Goal: Task Accomplishment & Management: Manage account settings

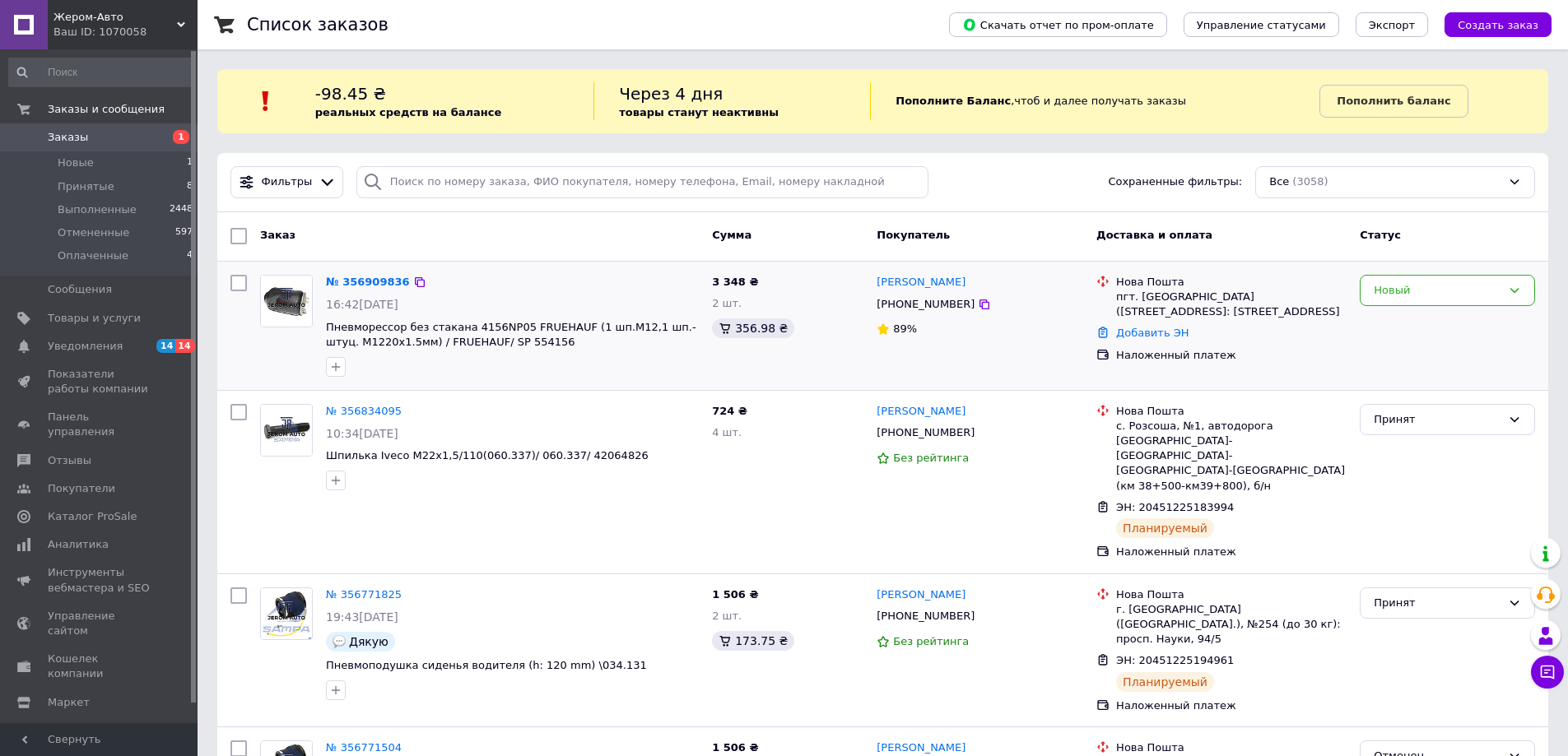
scroll to position [109, 0]
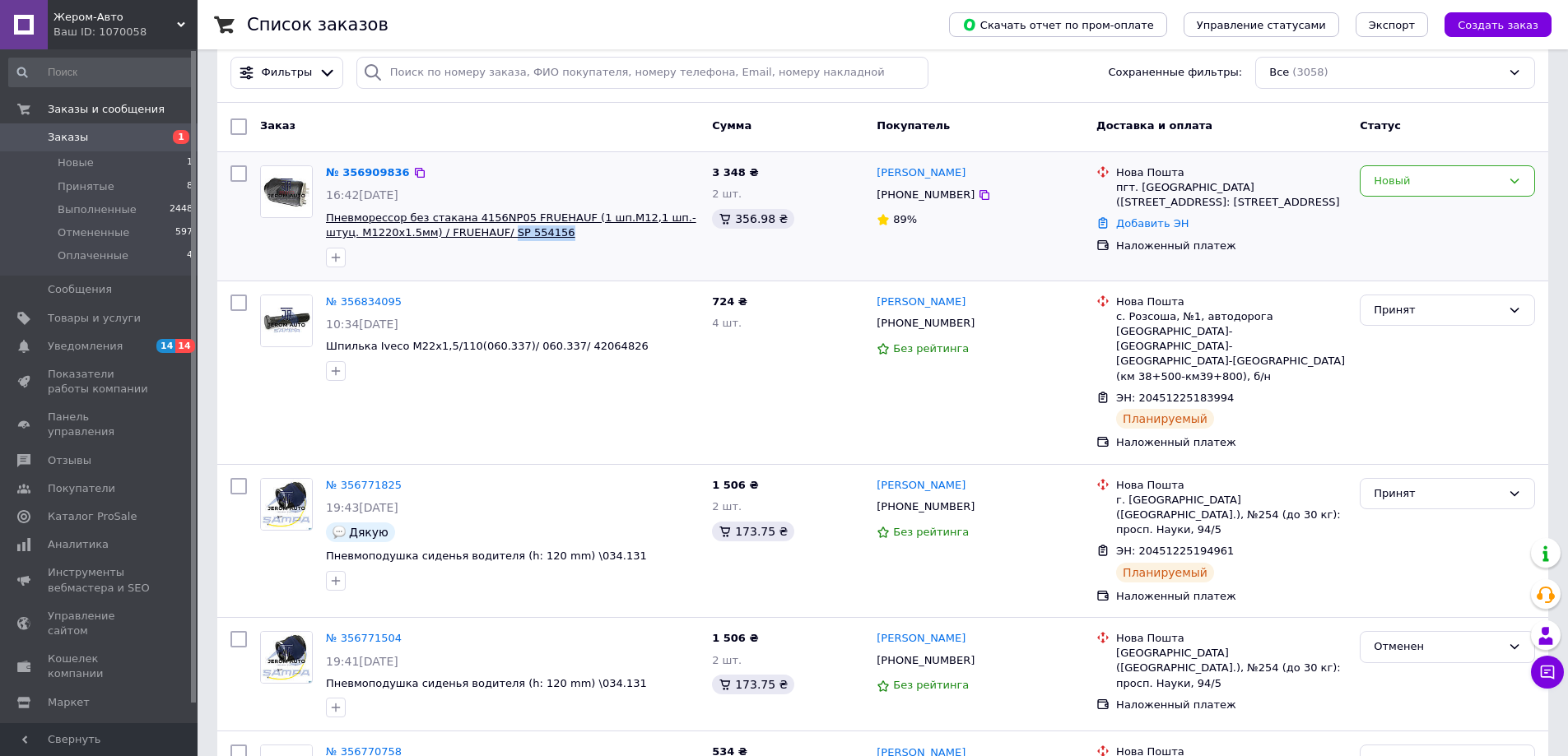
drag, startPoint x: 537, startPoint y: 234, endPoint x: 465, endPoint y: 234, distance: 72.0
click at [465, 234] on span "Пневморессор без стакана 4156NP05 FRUEHAUF (1 шп.M12,1 шп.-штуц. M1220х1.5мм) /…" at bounding box center [512, 226] width 373 height 31
copy span "SP 554156"
click at [370, 176] on link "№ 356909836" at bounding box center [367, 172] width 84 height 13
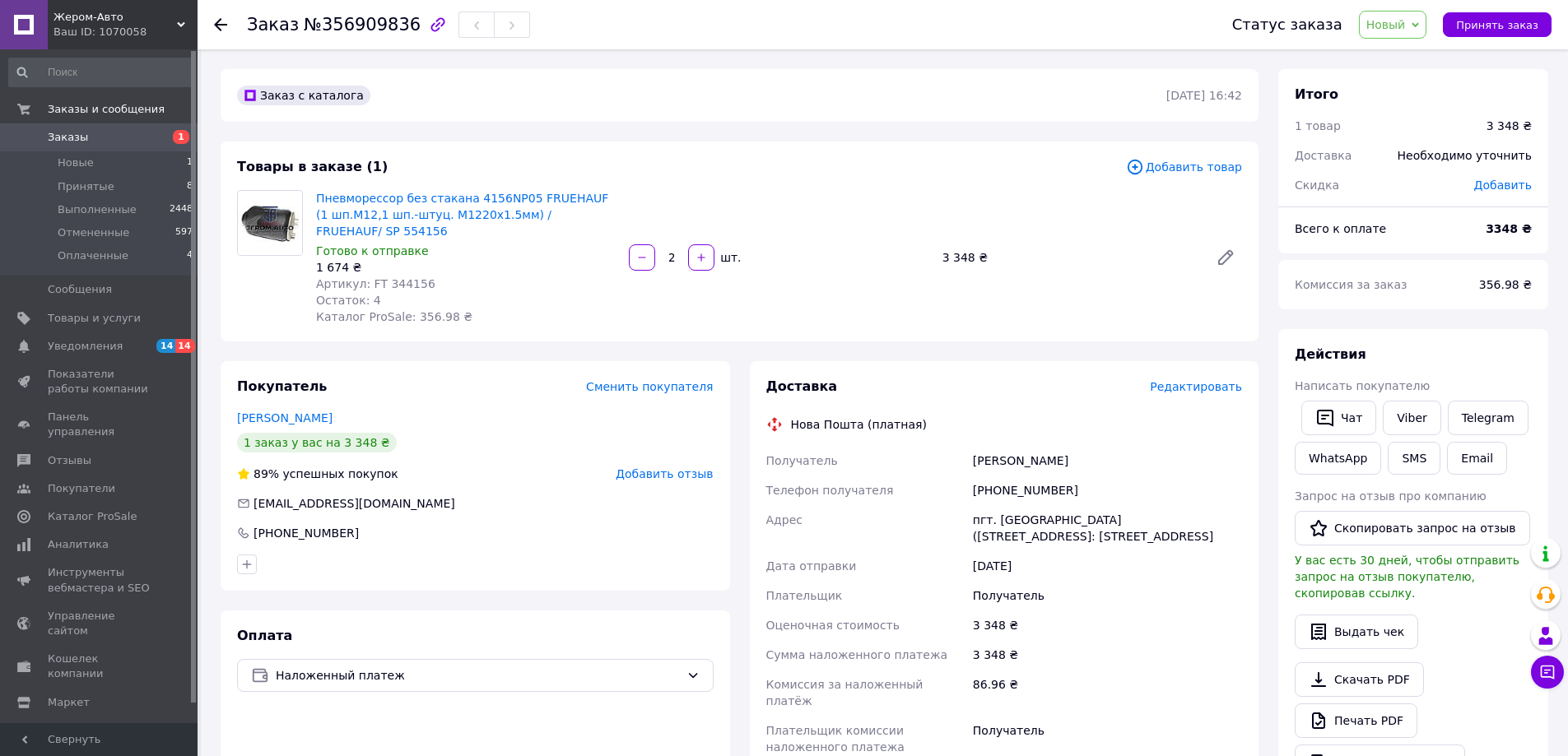
click at [219, 22] on icon at bounding box center [221, 25] width 14 height 14
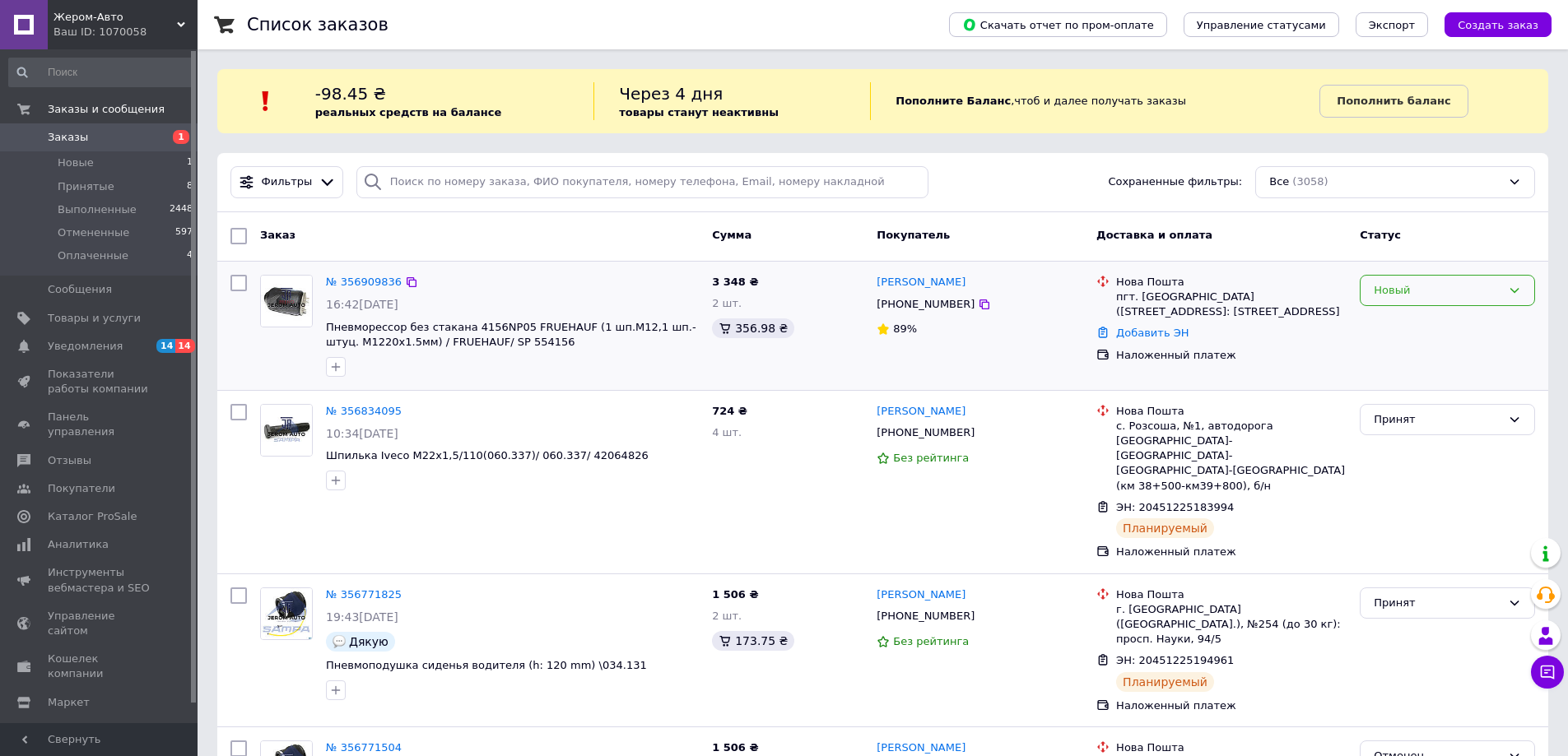
click at [1454, 304] on div "Новый" at bounding box center [1447, 291] width 175 height 32
click at [1427, 326] on li "Принят" at bounding box center [1447, 324] width 174 height 31
copy div "Нова Пошта пгт. [GEOGRAPHIC_DATA] ([STREET_ADDRESS]: [STREET_ADDRESS]"
drag, startPoint x: 1200, startPoint y: 312, endPoint x: 1119, endPoint y: 275, distance: 89.1
click at [1119, 275] on div "Нова Пошта пгт. [GEOGRAPHIC_DATA] ([STREET_ADDRESS]: [STREET_ADDRESS]" at bounding box center [1231, 297] width 237 height 45
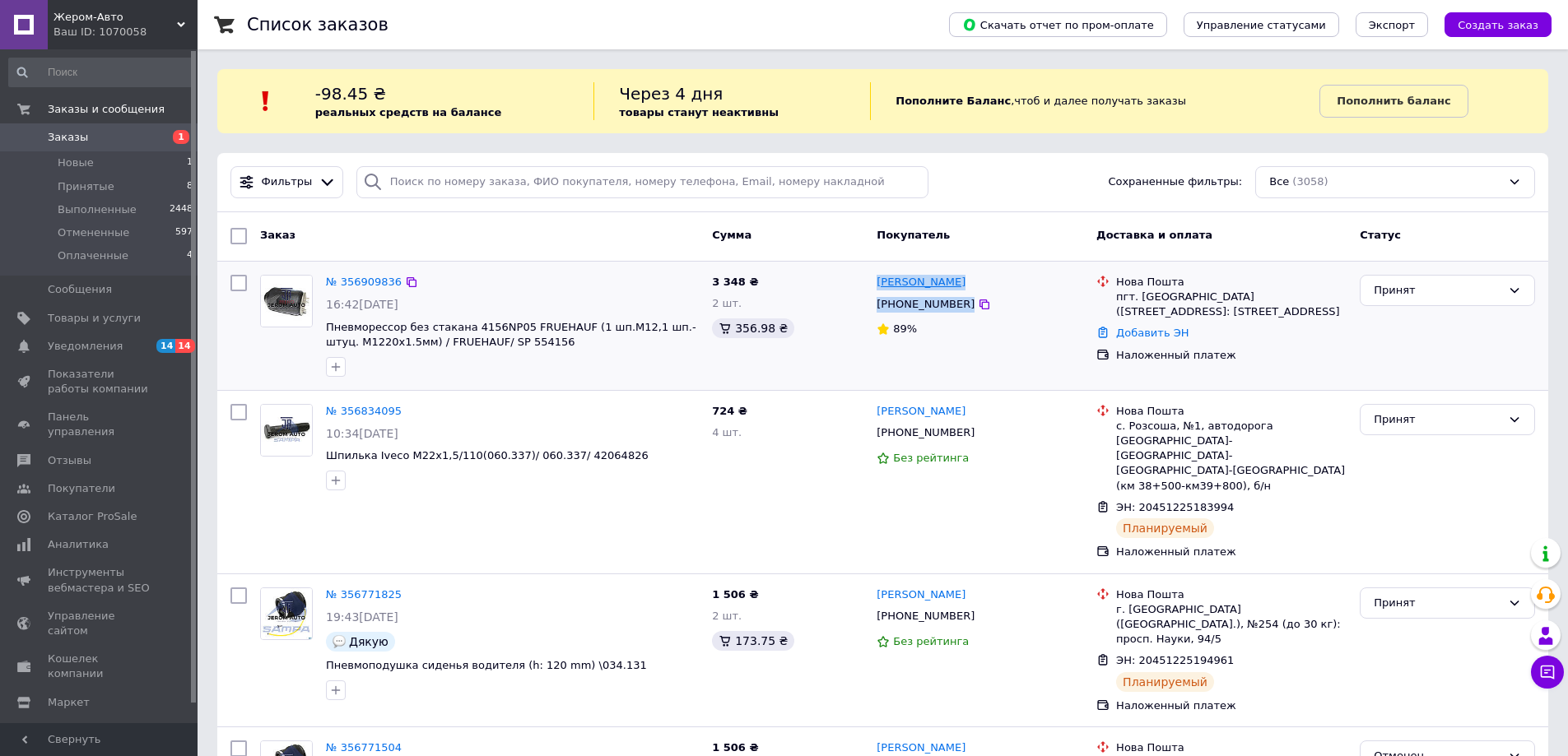
copy div "[PERSON_NAME] [PHONE_NUMBER]"
drag, startPoint x: 973, startPoint y: 302, endPoint x: 877, endPoint y: 286, distance: 97.3
click at [877, 286] on div "[PERSON_NAME] [PHONE_NUMBER] 89%" at bounding box center [980, 325] width 219 height 115
